Goal: Register for event/course

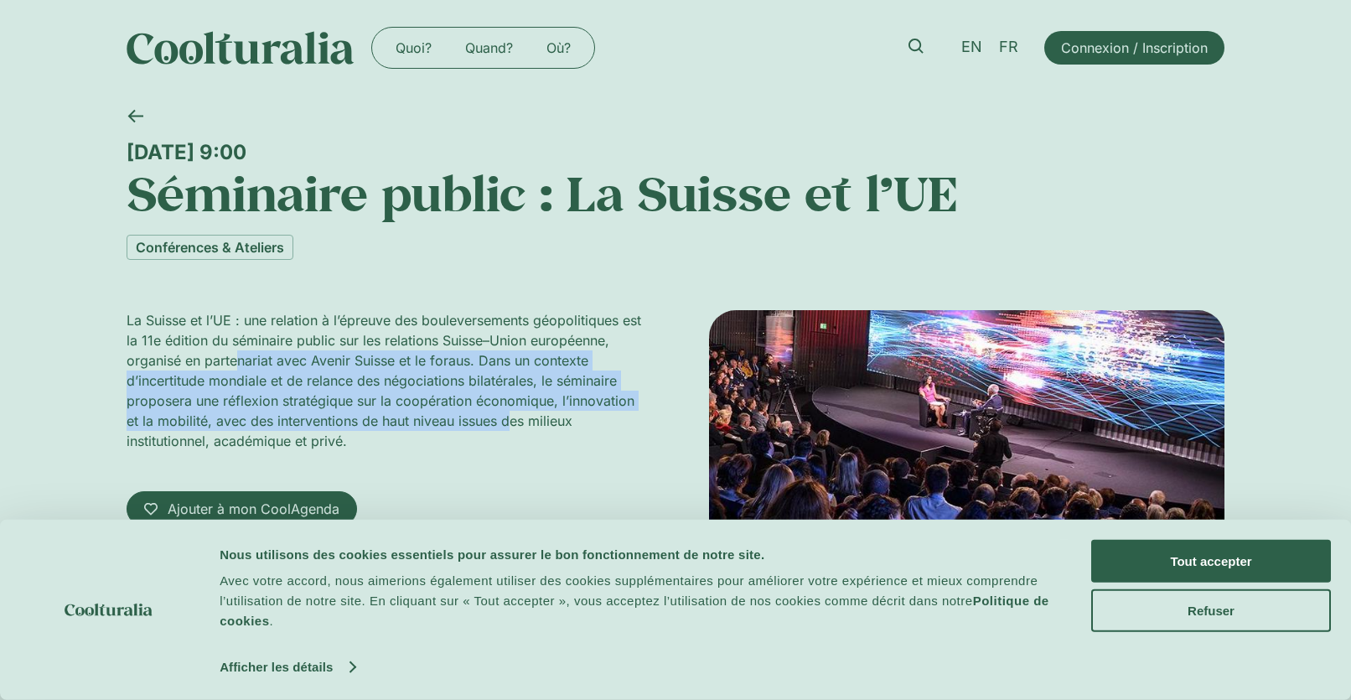
drag, startPoint x: 494, startPoint y: 425, endPoint x: 240, endPoint y: 364, distance: 260.1
click at [240, 364] on p "La Suisse et l’UE : une relation à l’épreuve des bouleversements géopolitiques …" at bounding box center [384, 380] width 515 height 141
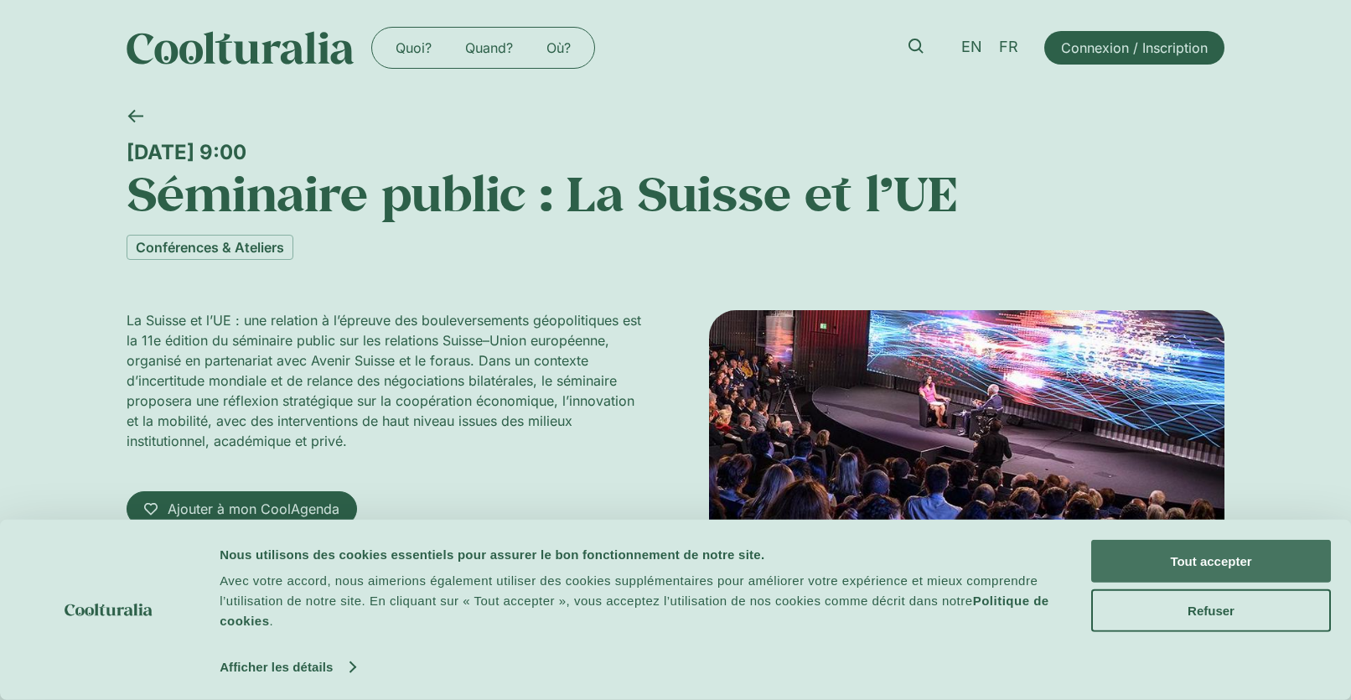
click at [1248, 550] on button "Tout accepter" at bounding box center [1211, 561] width 240 height 43
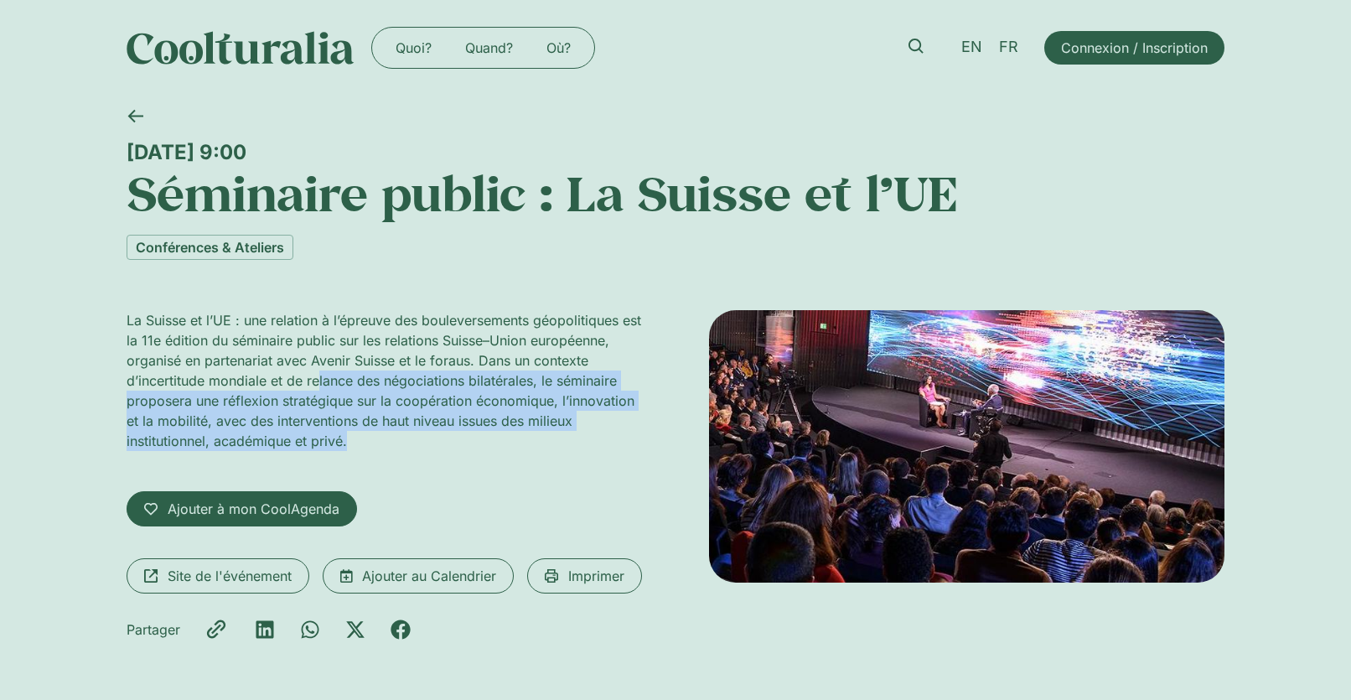
drag, startPoint x: 332, startPoint y: 390, endPoint x: 452, endPoint y: 438, distance: 129.3
click at [452, 438] on p "La Suisse et l’UE : une relation à l’épreuve des bouleversements géopolitiques …" at bounding box center [384, 380] width 515 height 141
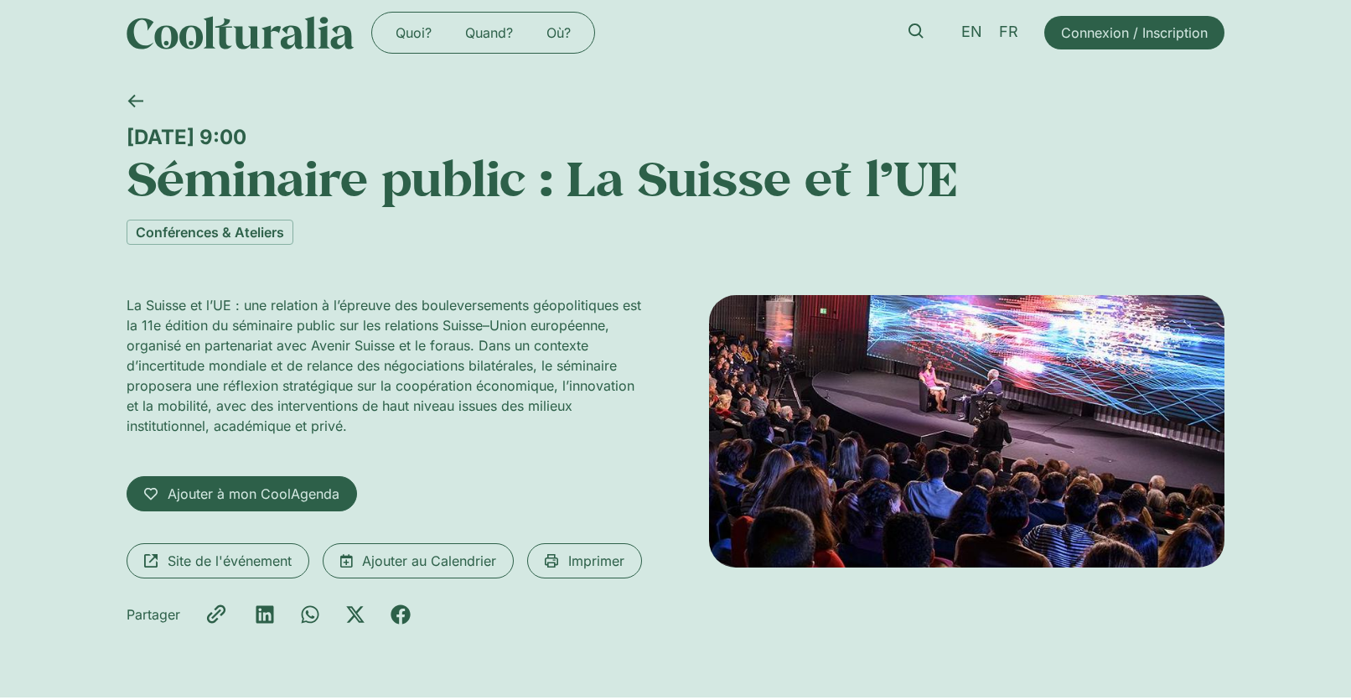
scroll to position [103, 0]
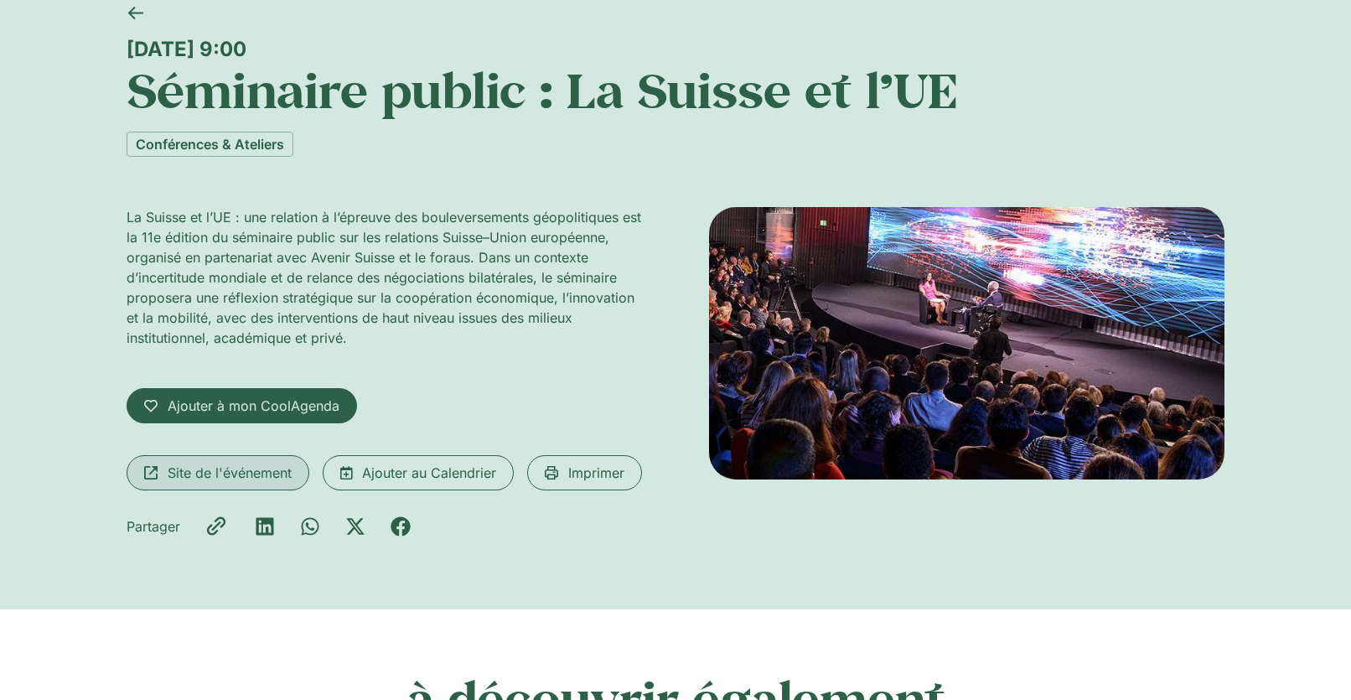
click at [203, 468] on span "Site de l'événement" at bounding box center [230, 473] width 124 height 20
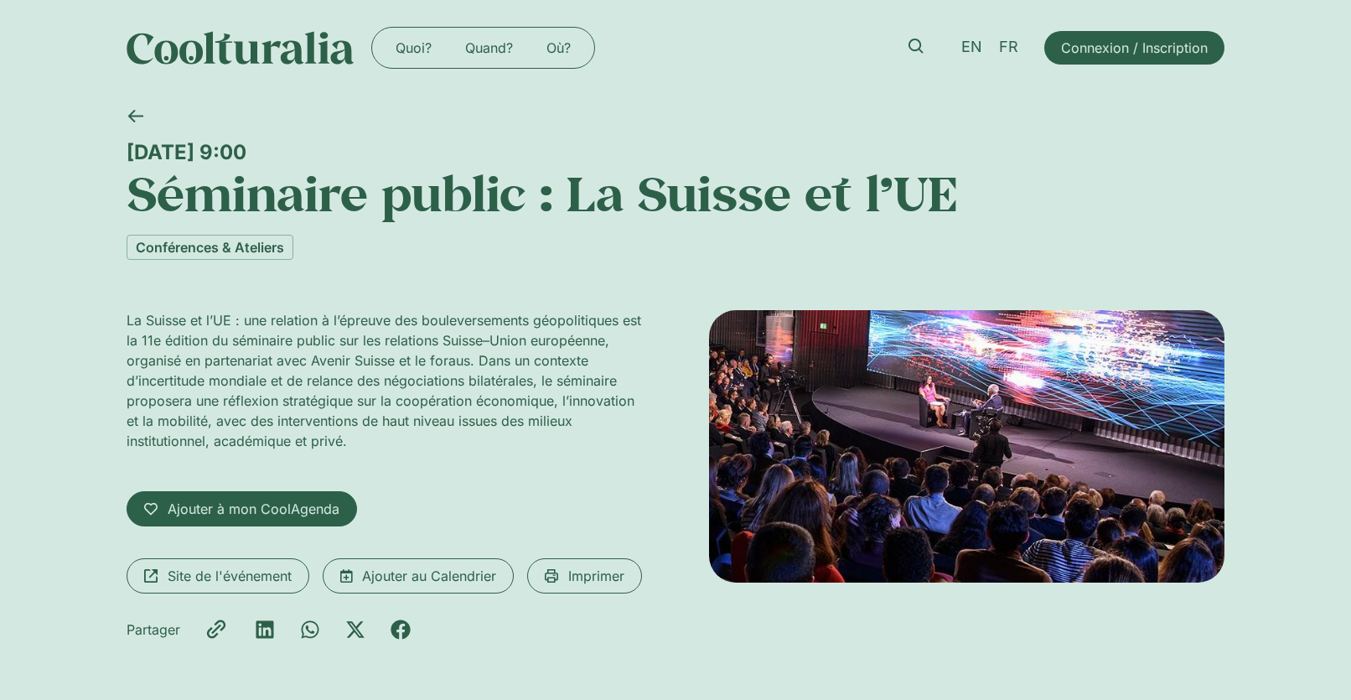
drag, startPoint x: 142, startPoint y: 144, endPoint x: 440, endPoint y: 146, distance: 298.3
click at [440, 146] on div "[DATE] 9:00" at bounding box center [676, 152] width 1098 height 24
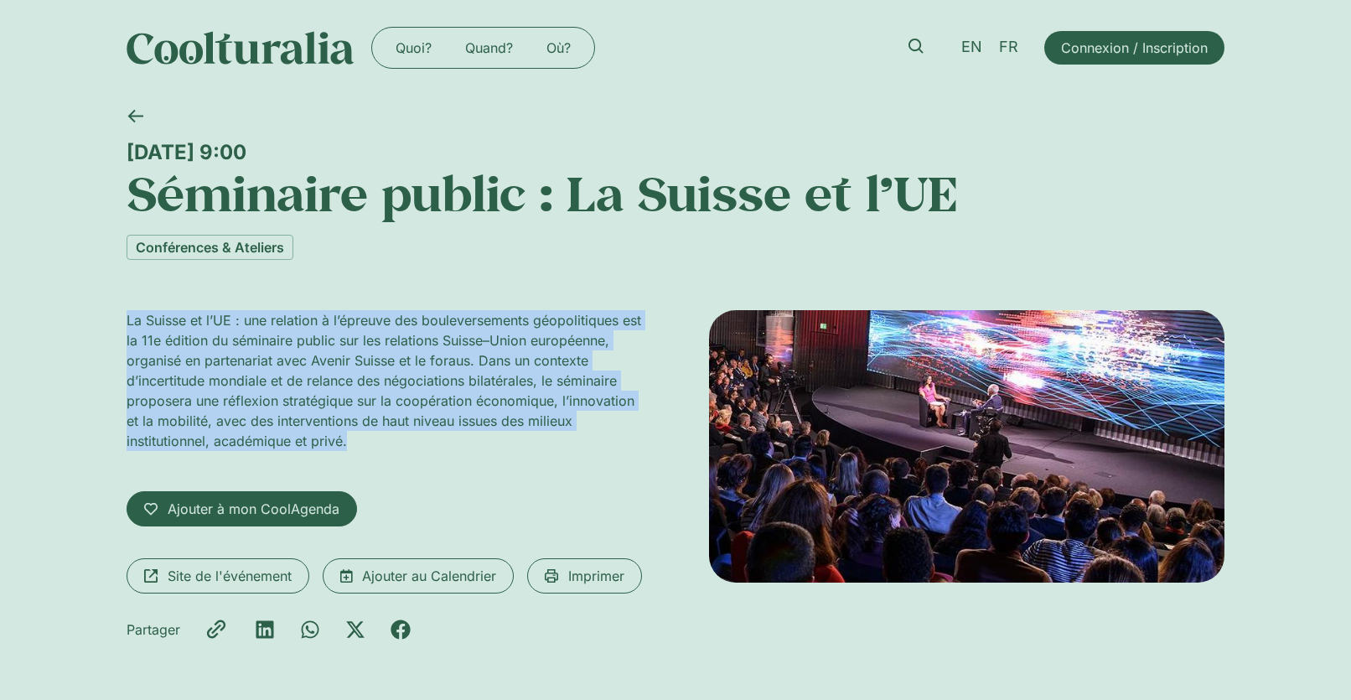
drag, startPoint x: 92, startPoint y: 313, endPoint x: 349, endPoint y: 450, distance: 291.6
click at [349, 450] on div "[DATE] 9:00 Séminaire public : La Suisse et l’UE Conférences & Ateliers La Suis…" at bounding box center [675, 404] width 1351 height 617
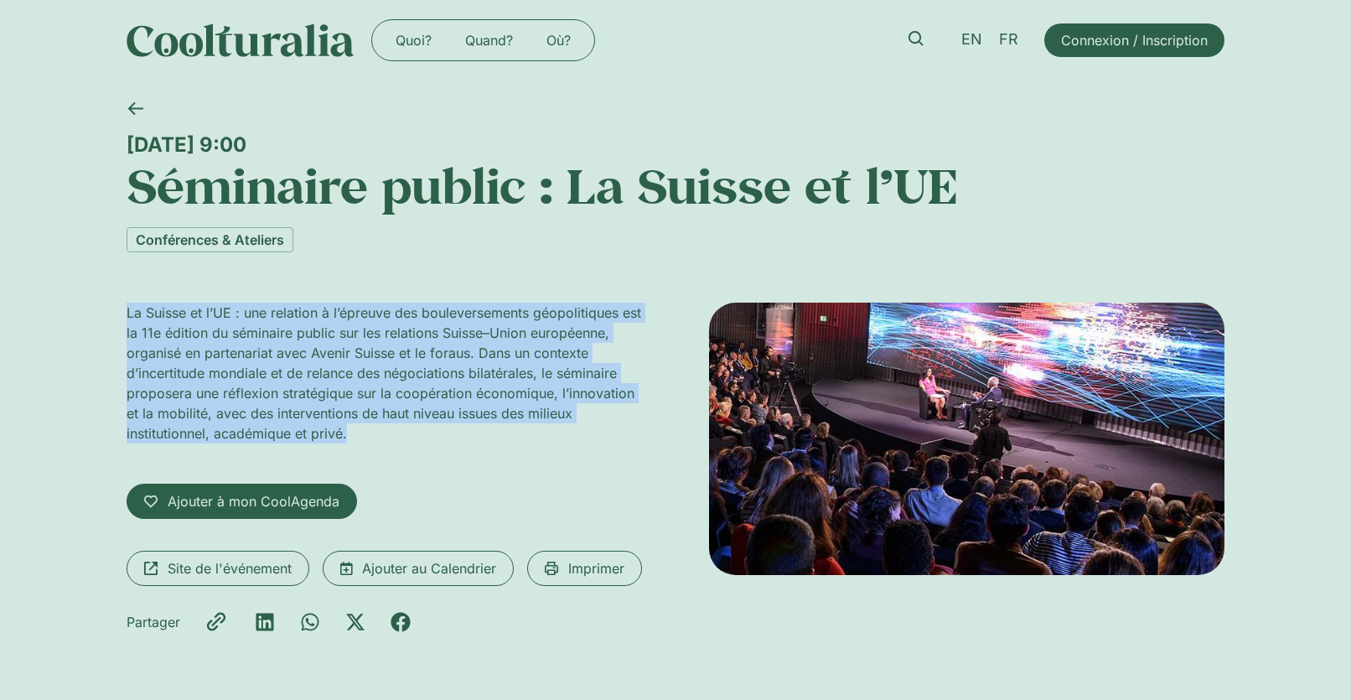
scroll to position [10, 0]
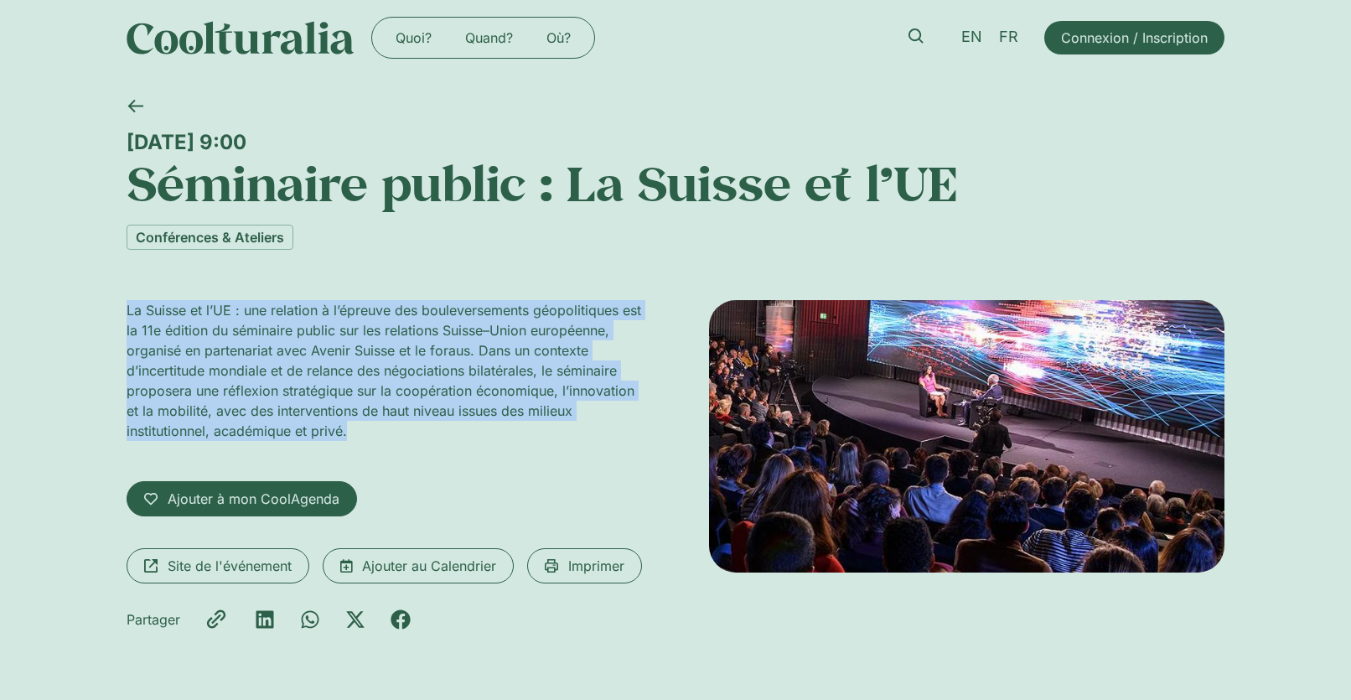
click at [362, 434] on p "La Suisse et l’UE : une relation à l’épreuve des bouleversements géopolitiques …" at bounding box center [384, 370] width 515 height 141
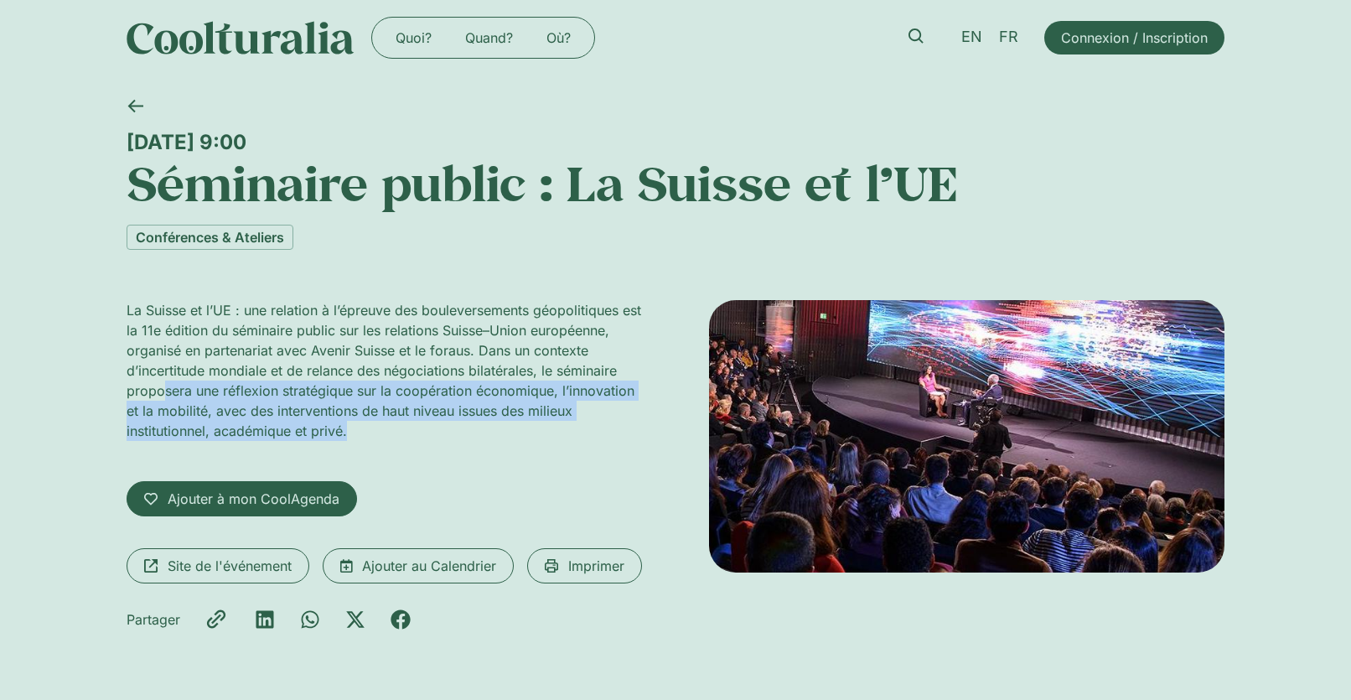
drag, startPoint x: 354, startPoint y: 447, endPoint x: 159, endPoint y: 380, distance: 205.6
click at [159, 380] on div "La Suisse et l’UE : une relation à l’épreuve des bouleversements géopolitiques …" at bounding box center [384, 377] width 515 height 154
click at [426, 455] on div "La Suisse et l’UE : une relation à l’épreuve des bouleversements géopolitiques …" at bounding box center [384, 471] width 515 height 342
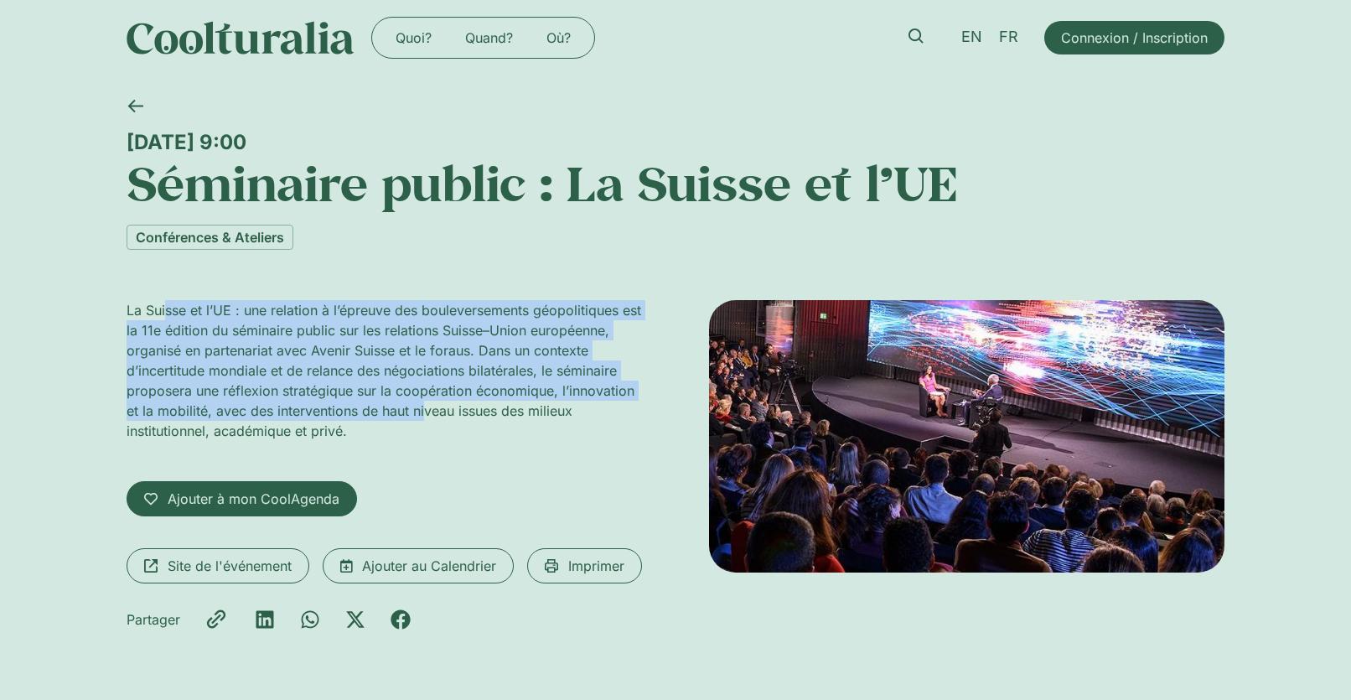
drag, startPoint x: 423, startPoint y: 411, endPoint x: 162, endPoint y: 305, distance: 282.2
click at [165, 308] on p "La Suisse et l’UE : une relation à l’épreuve des bouleversements géopolitiques …" at bounding box center [384, 370] width 515 height 141
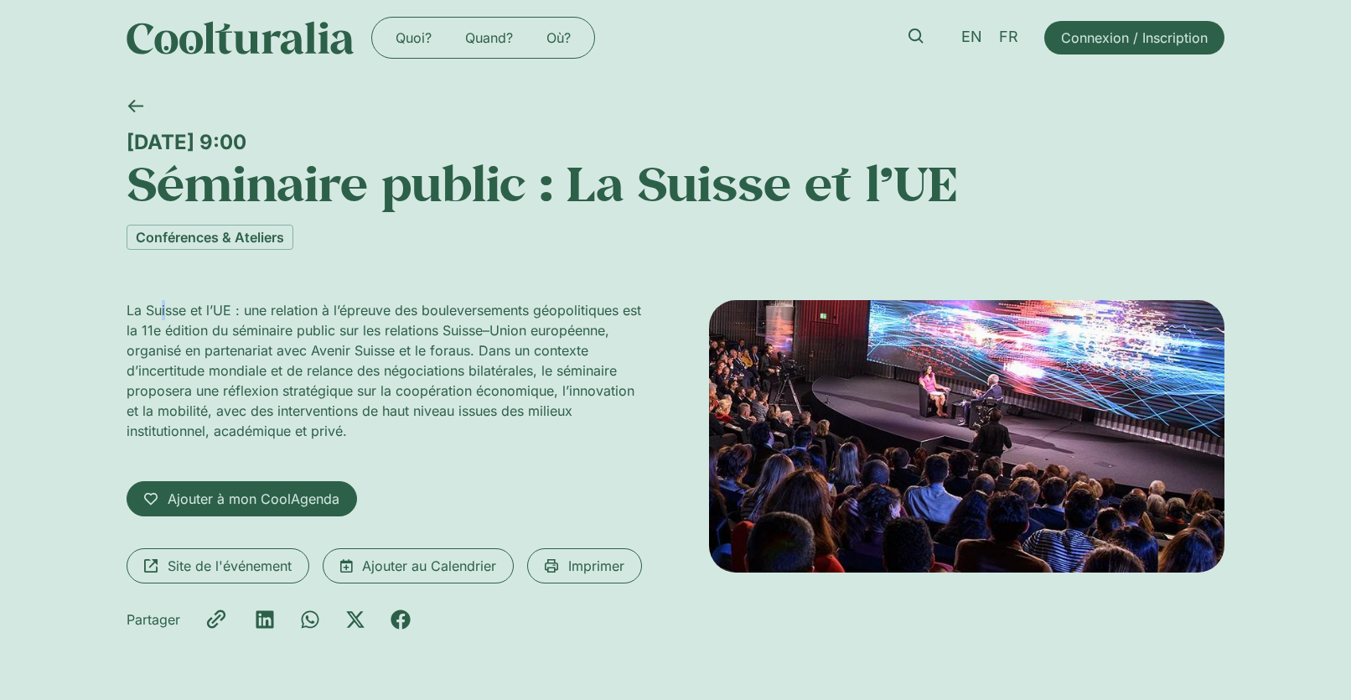
click at [164, 304] on p "La Suisse et l’UE : une relation à l’épreuve des bouleversements géopolitiques …" at bounding box center [384, 370] width 515 height 141
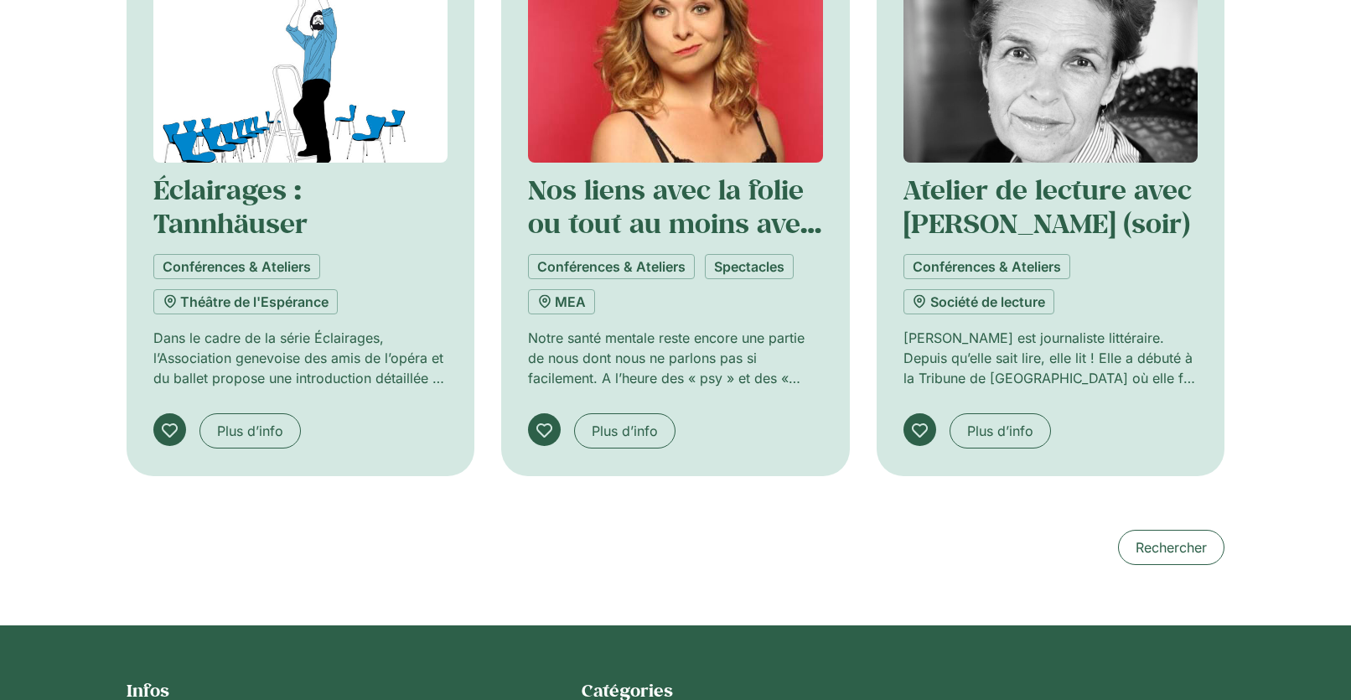
scroll to position [1571, 0]
